Goal: Find specific page/section

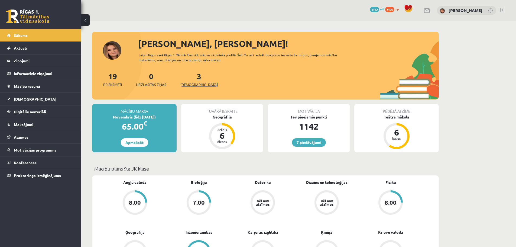
click at [189, 78] on link "3 Ieskaites" at bounding box center [198, 79] width 37 height 16
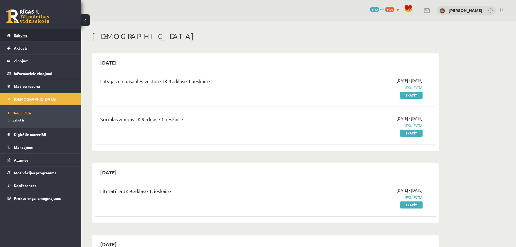
click at [26, 35] on span "Sākums" at bounding box center [21, 35] width 14 height 5
